Goal: Information Seeking & Learning: Check status

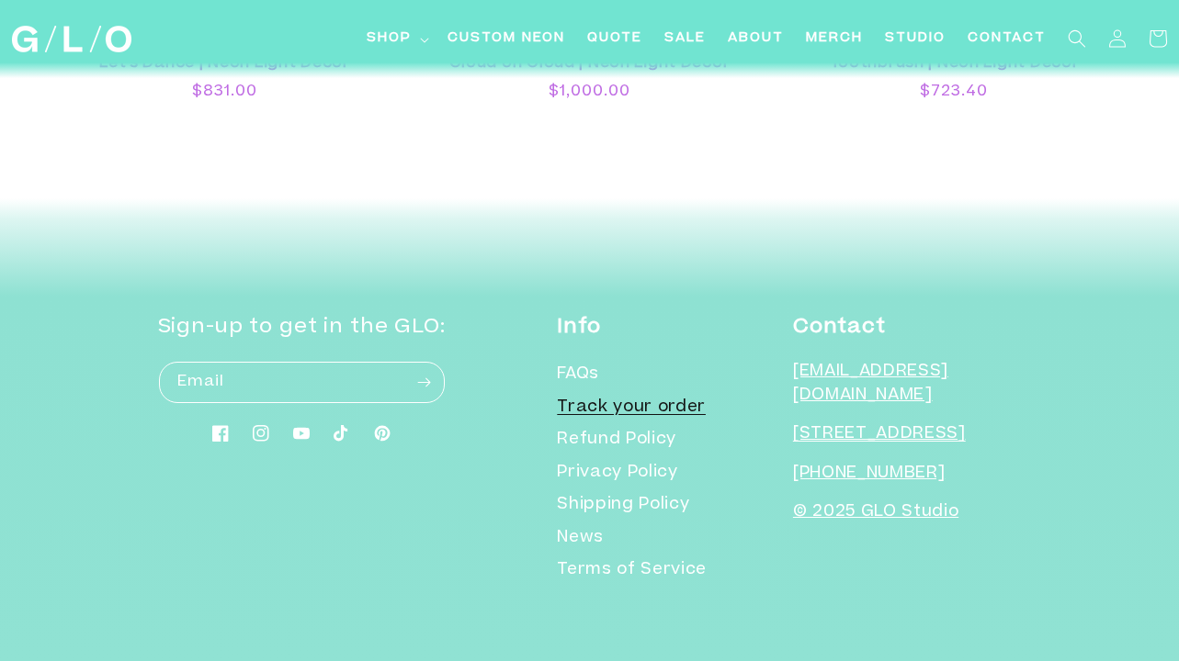
click at [705, 401] on link "Track your order" at bounding box center [631, 408] width 149 height 33
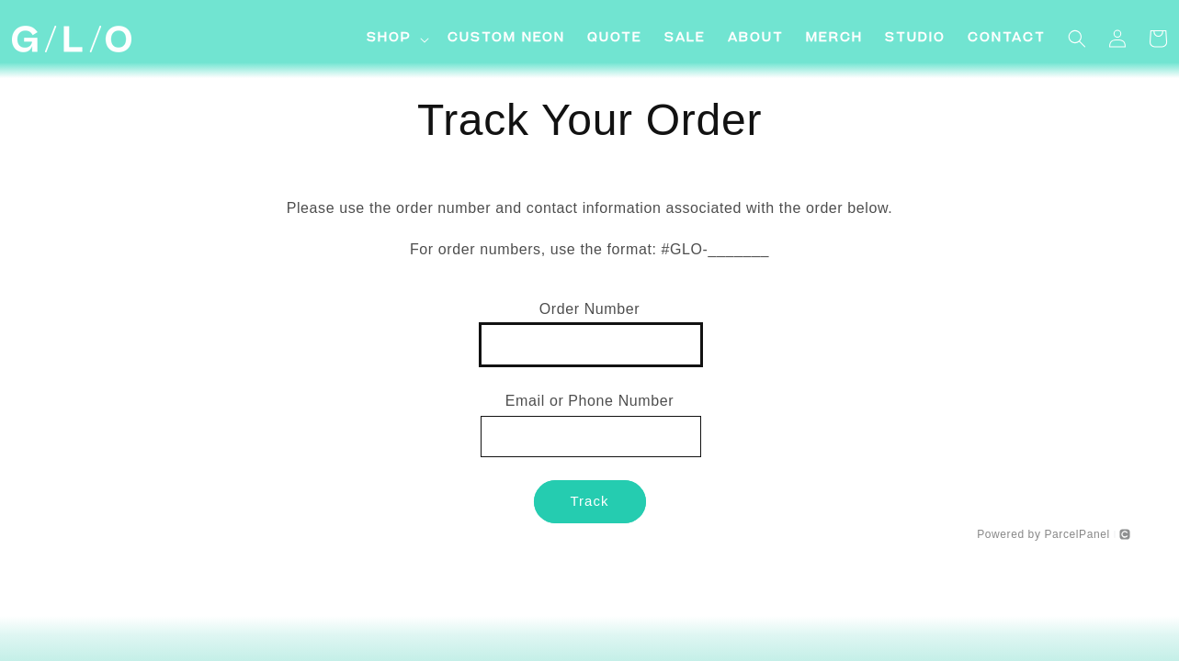
click at [639, 353] on input "text" at bounding box center [590, 344] width 220 height 41
type input "1972"
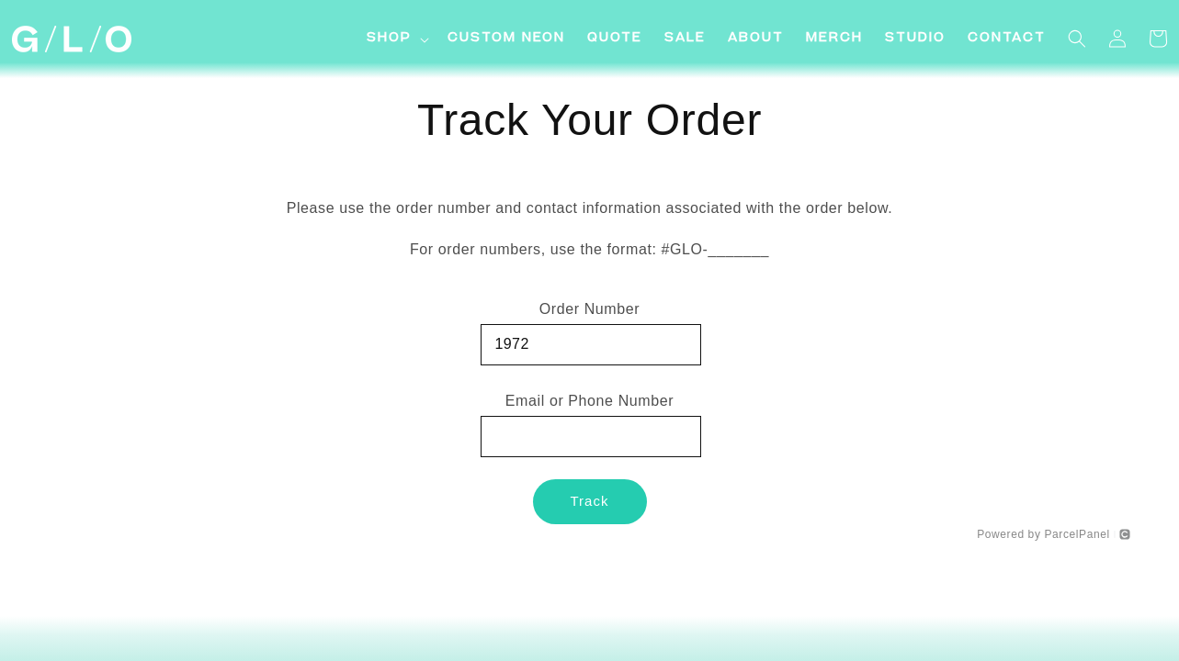
click at [584, 513] on button "Track" at bounding box center [590, 501] width 112 height 43
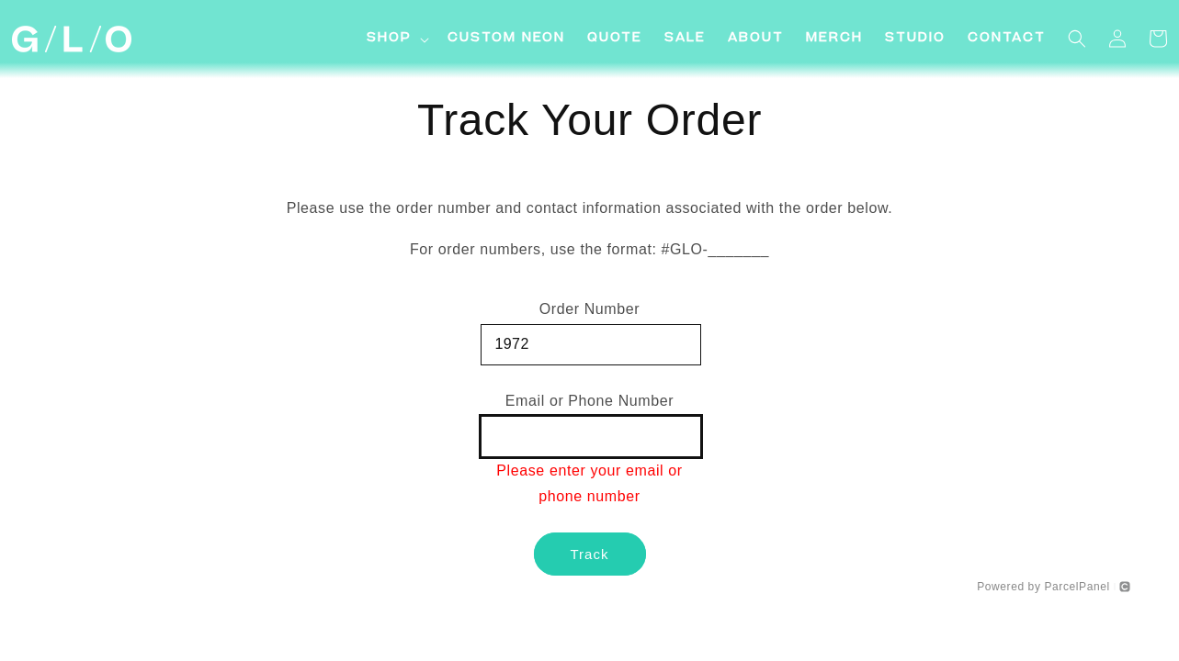
click at [550, 446] on input "text" at bounding box center [590, 436] width 220 height 41
paste input "[EMAIL_ADDRESS][DOMAIN_NAME]"
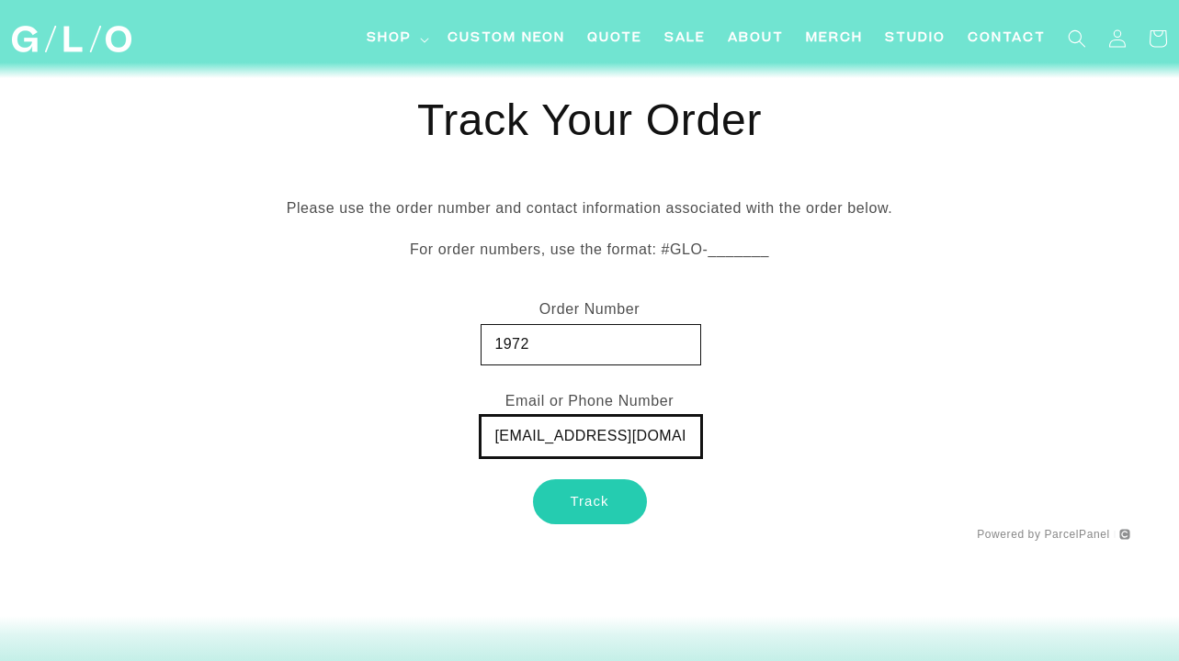
type input "[EMAIL_ADDRESS][DOMAIN_NAME]"
click at [568, 515] on button "Track" at bounding box center [590, 501] width 112 height 43
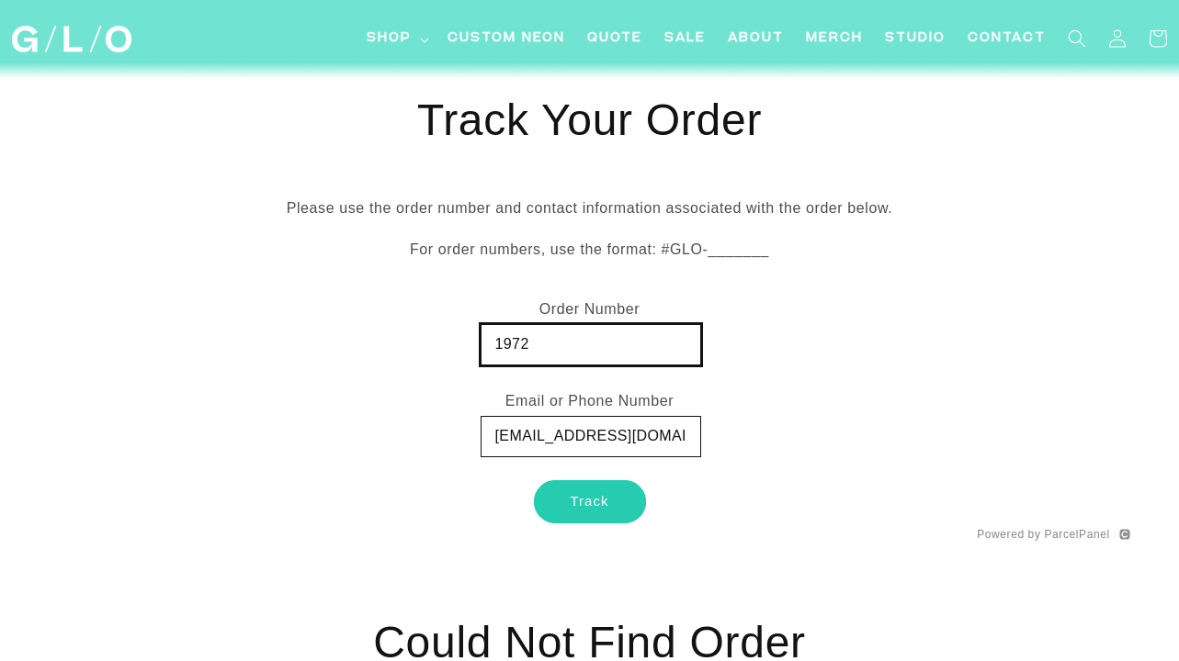
click at [496, 344] on input "1972" at bounding box center [590, 344] width 220 height 41
type input "#GLO-1972"
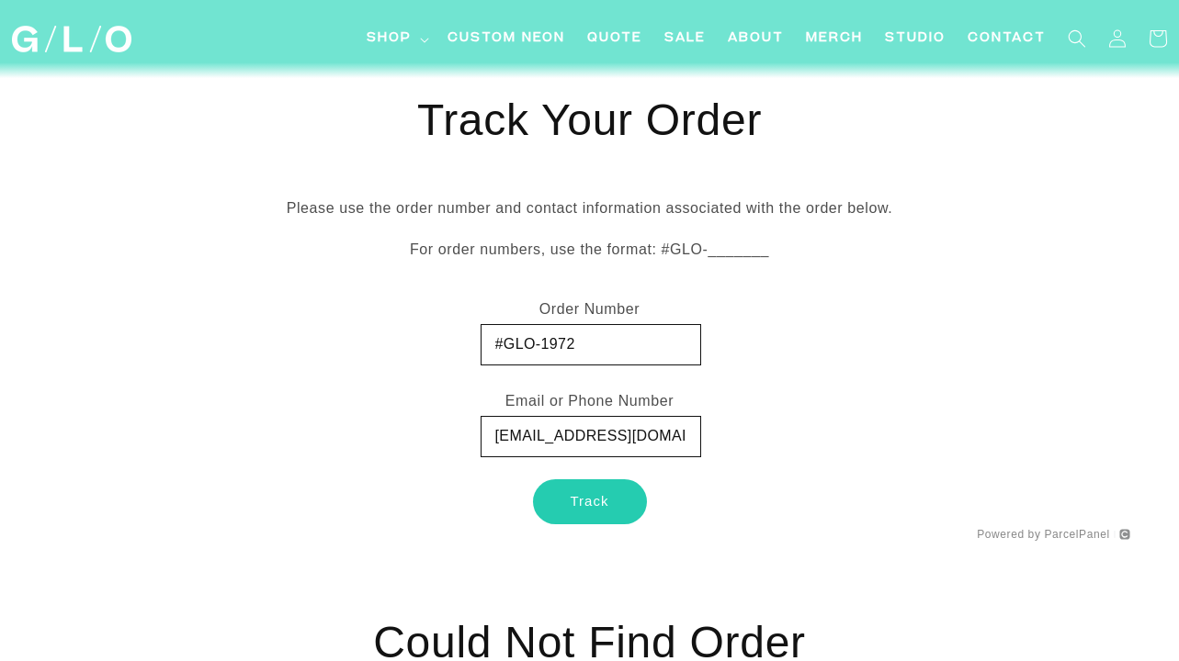
click at [592, 506] on button "Track" at bounding box center [590, 501] width 112 height 43
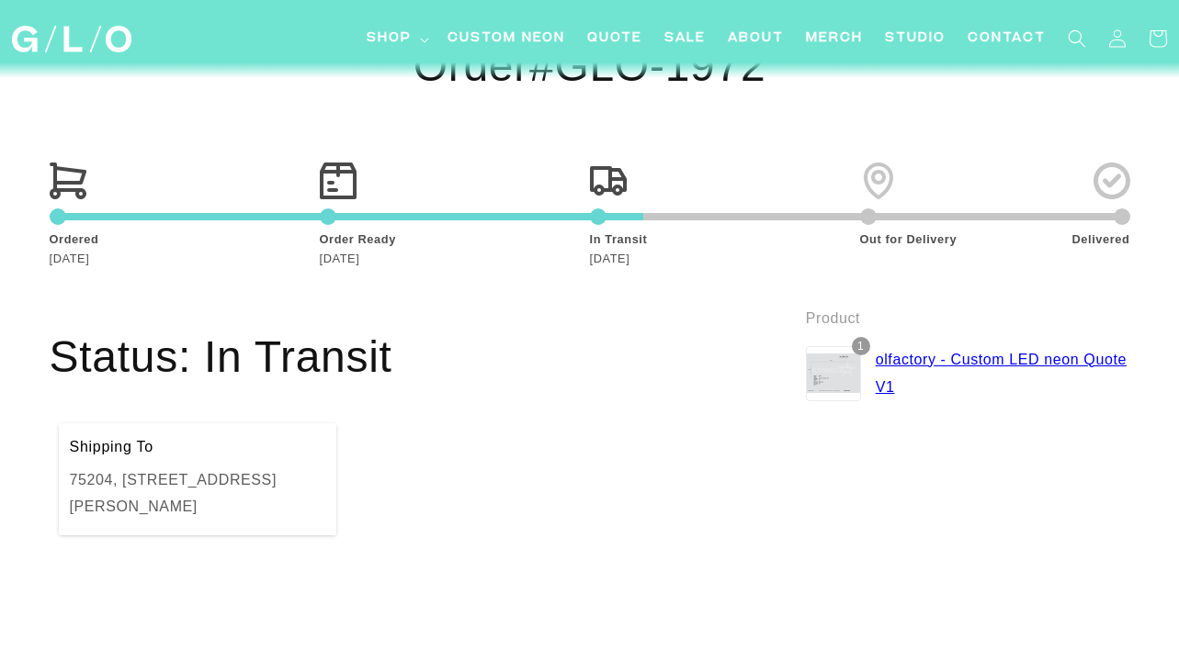
scroll to position [580, 0]
